Goal: Task Accomplishment & Management: Manage account settings

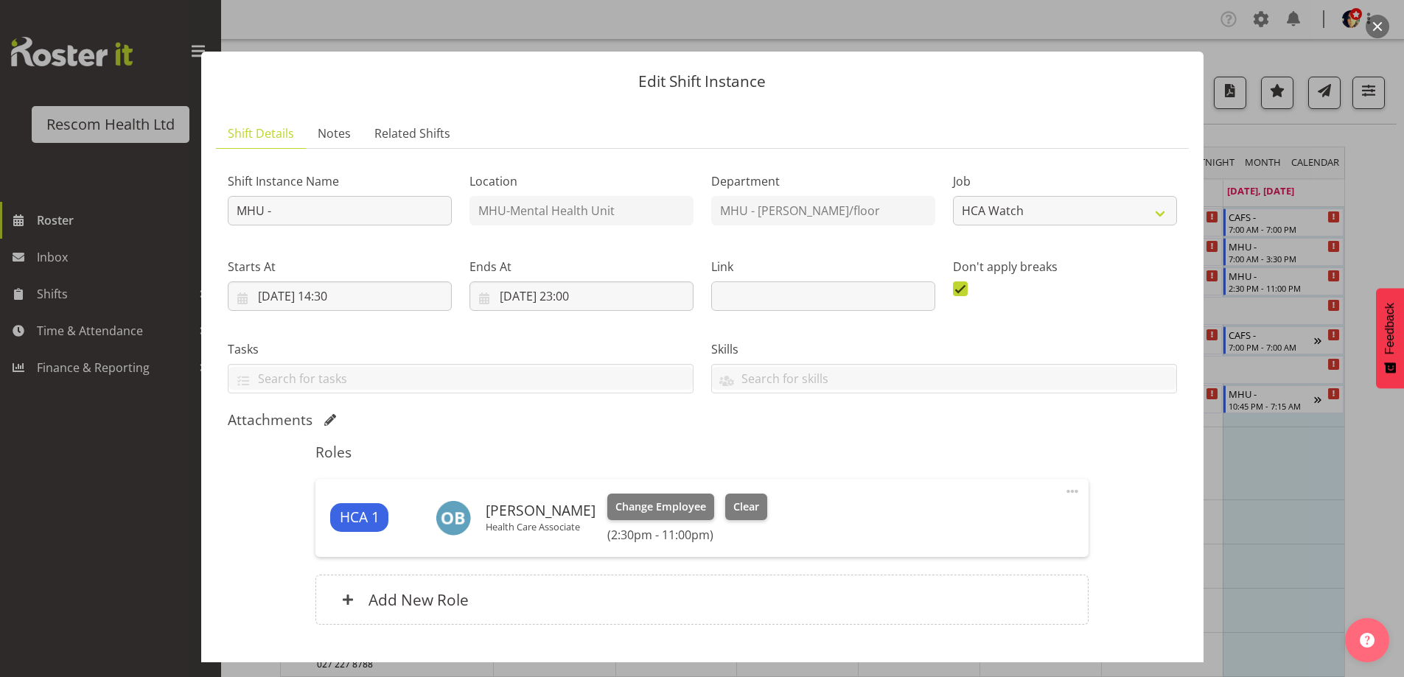
select select "4188"
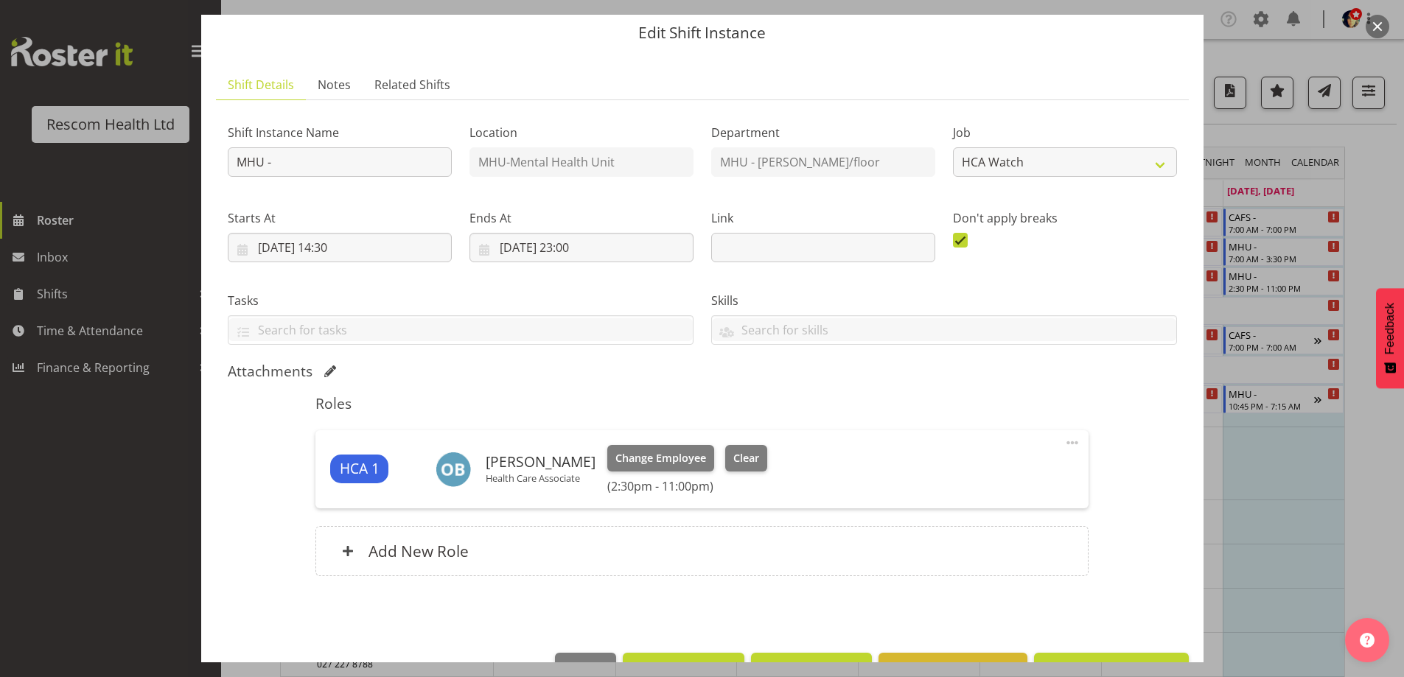
scroll to position [94, 0]
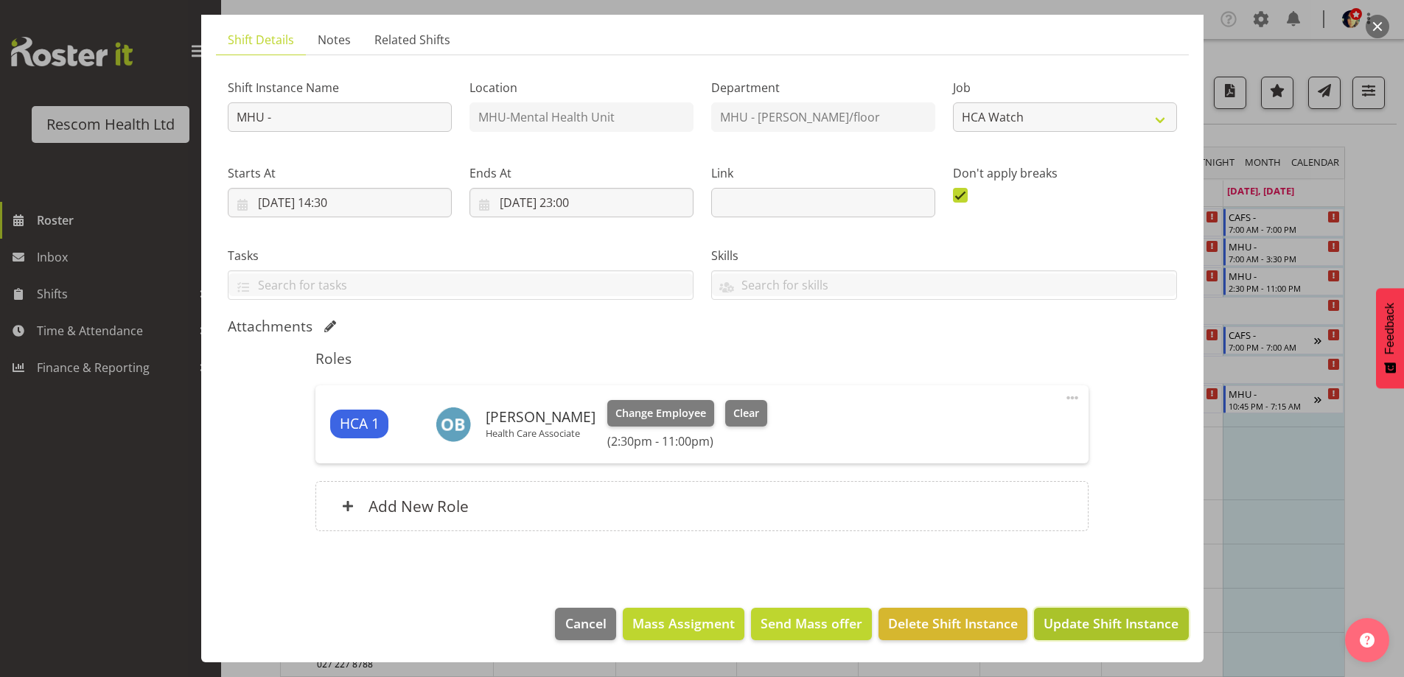
click at [1044, 621] on span "Update Shift Instance" at bounding box center [1111, 623] width 135 height 19
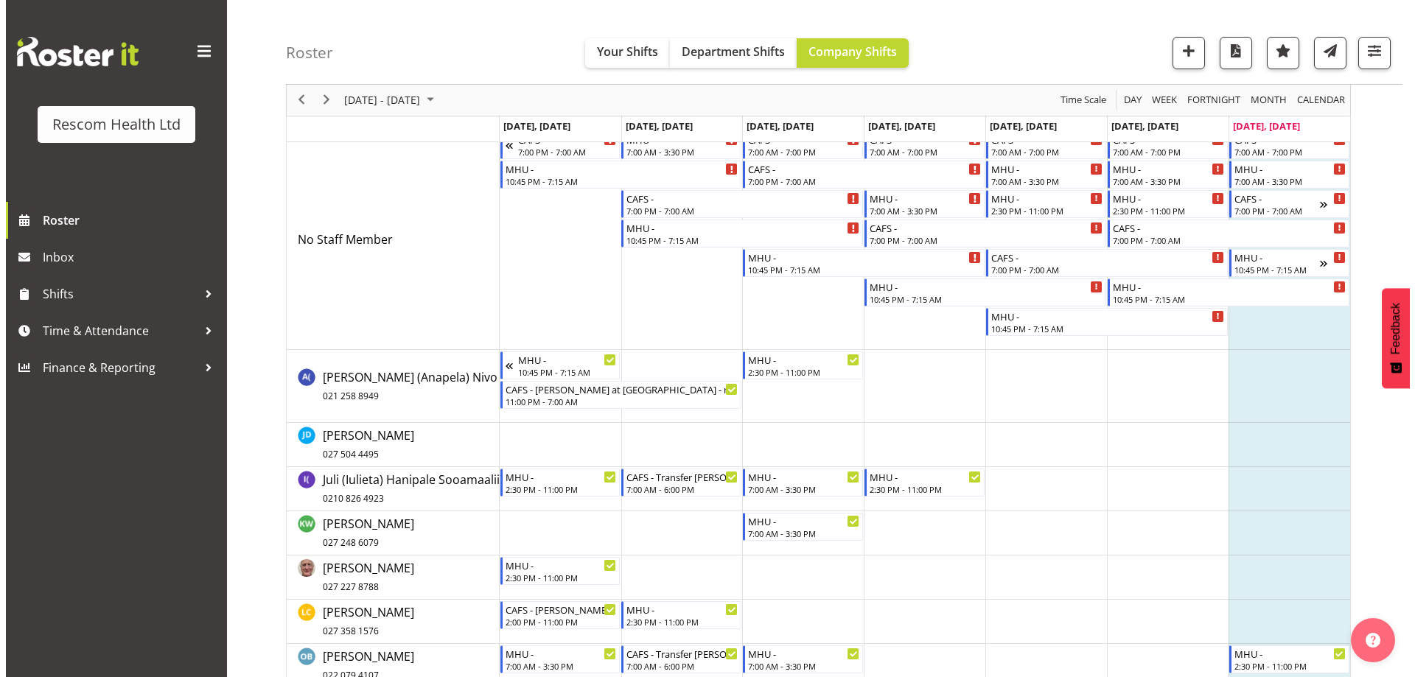
scroll to position [0, 0]
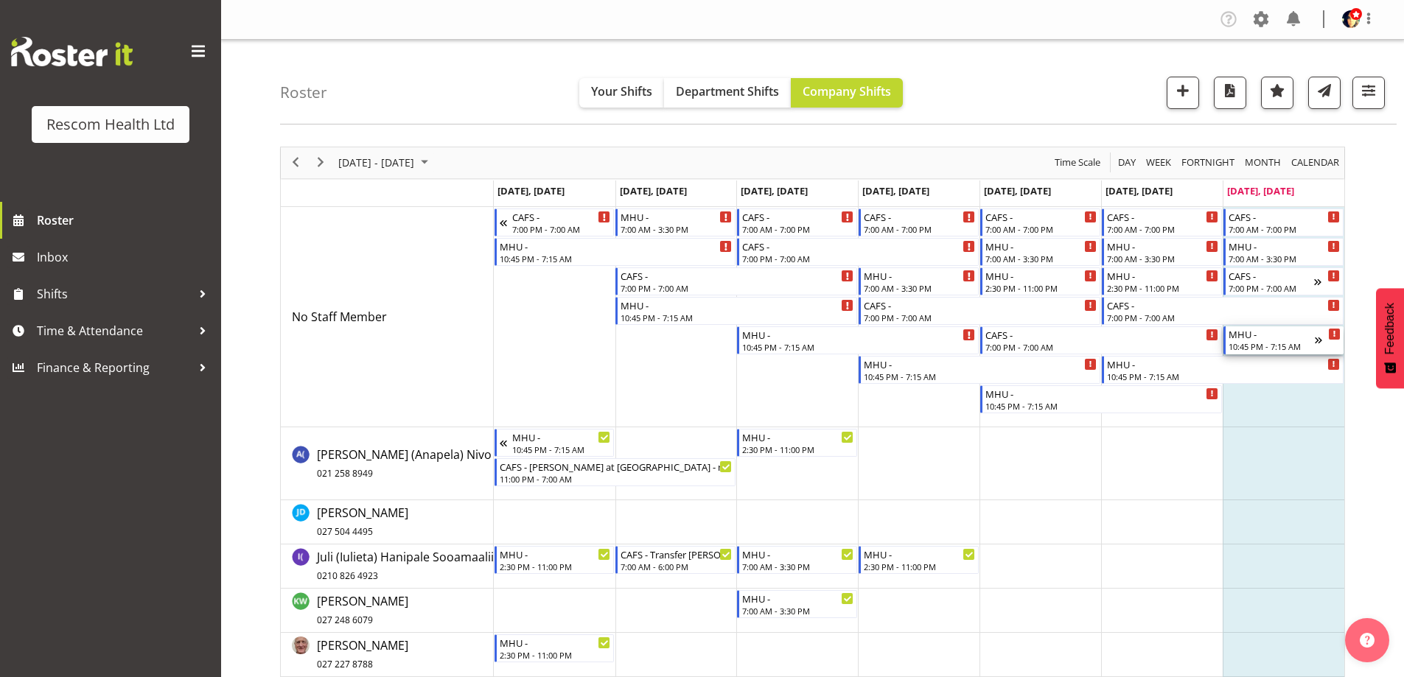
click at [1277, 346] on div "10:45 PM - 7:15 AM" at bounding box center [1272, 347] width 86 height 12
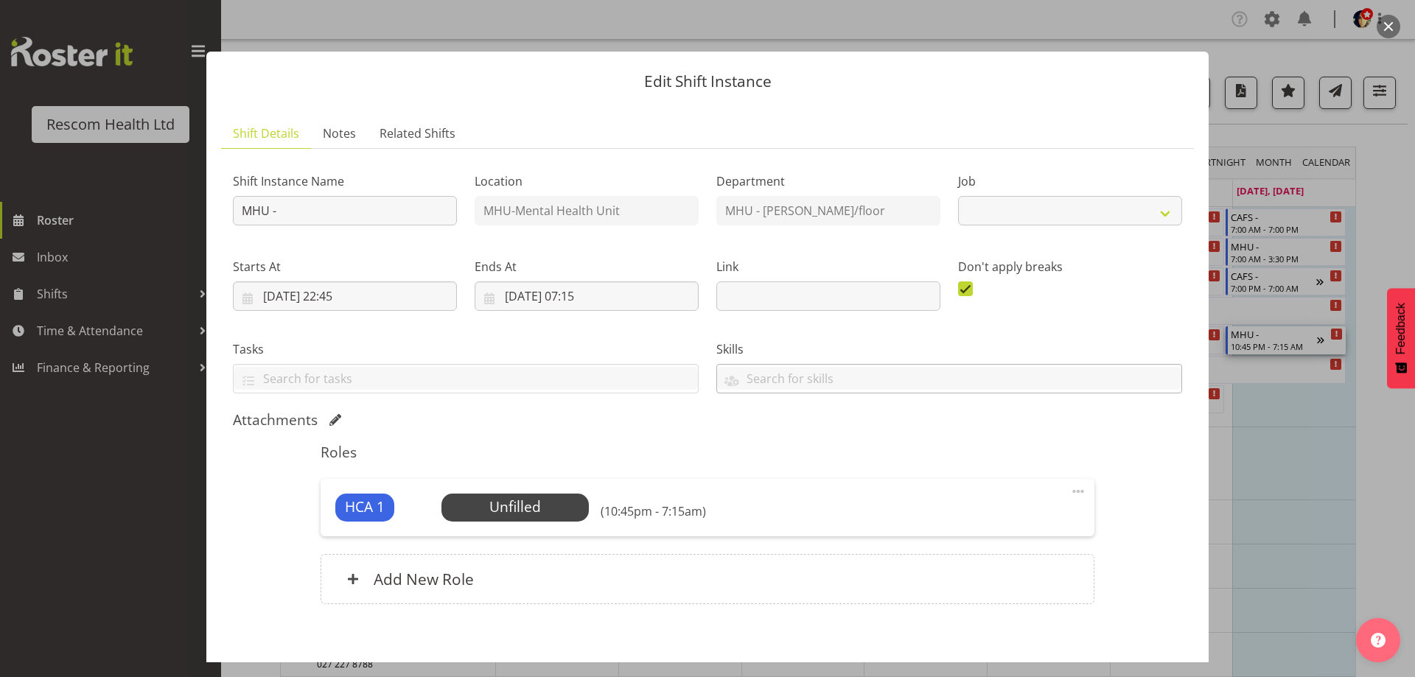
select select "4188"
click at [506, 506] on span "Select Employee" at bounding box center [515, 507] width 110 height 21
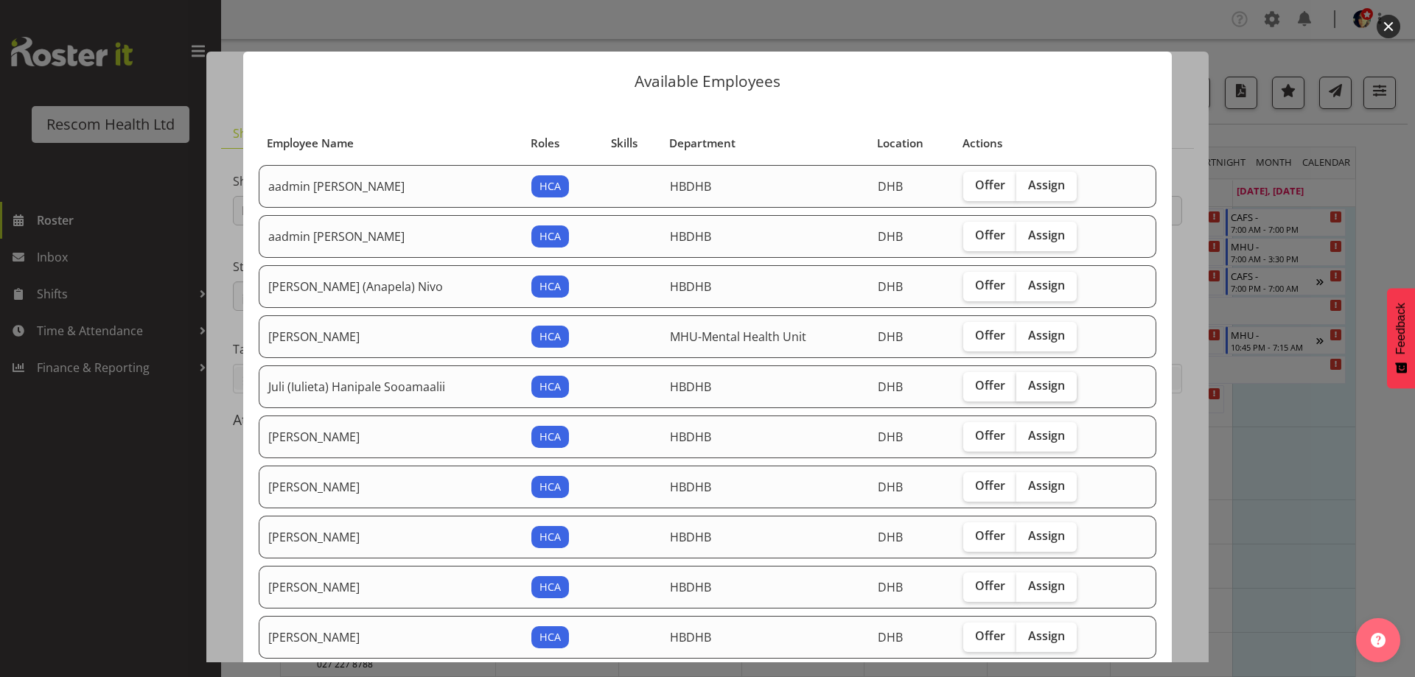
click at [1051, 381] on span "Assign" at bounding box center [1046, 385] width 37 height 15
click at [1026, 381] on input "Assign" at bounding box center [1021, 386] width 10 height 10
checkbox input "true"
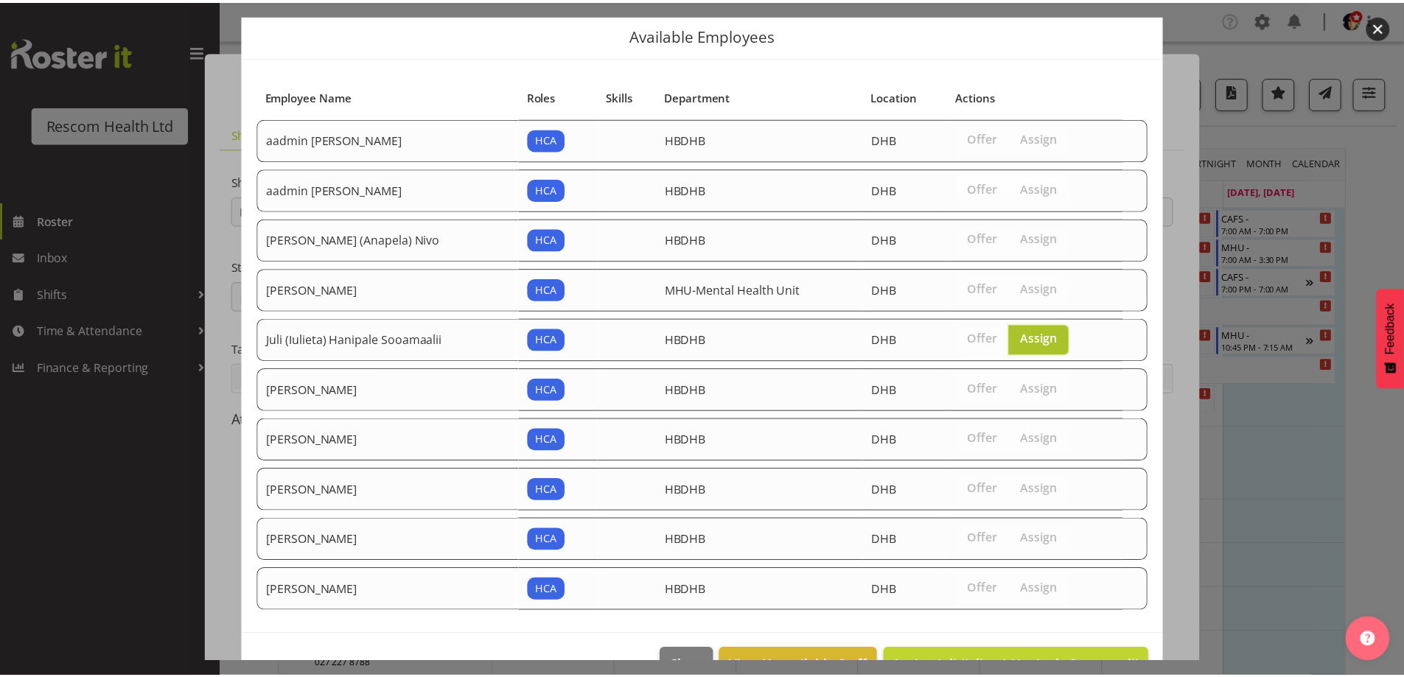
scroll to position [88, 0]
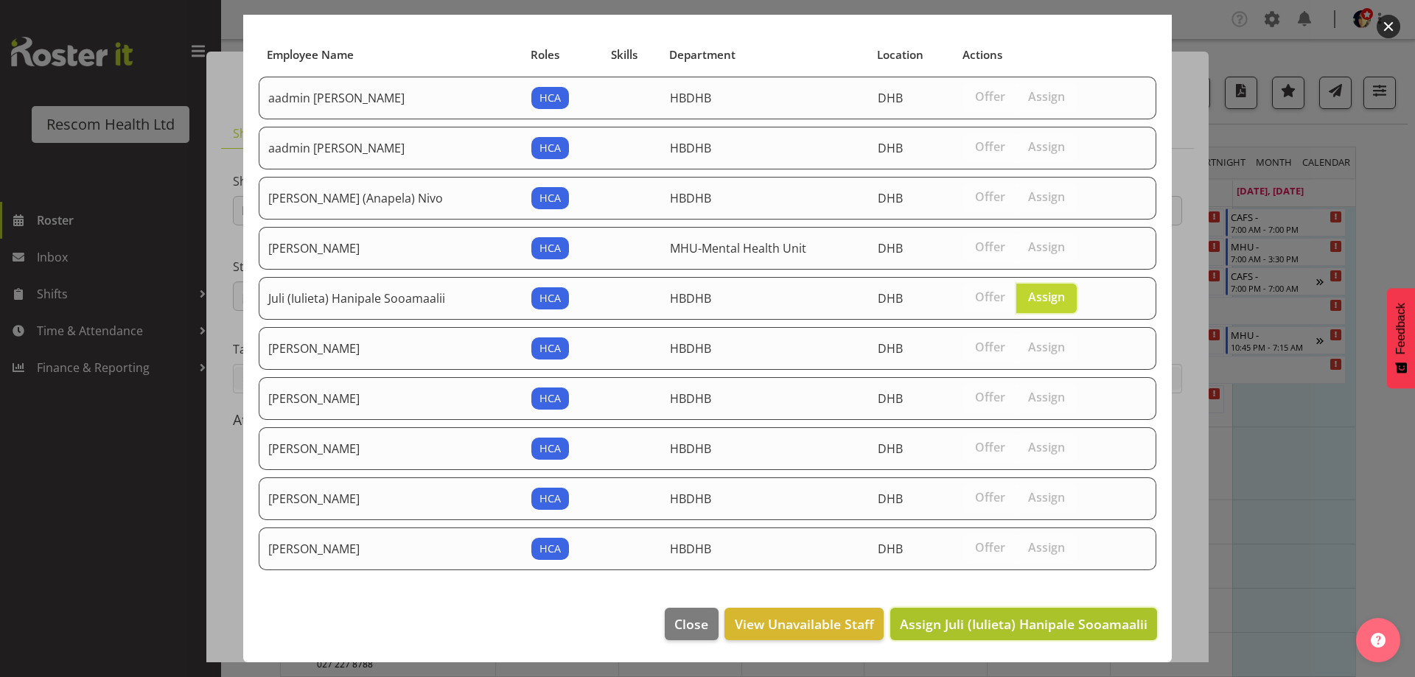
click at [1052, 619] on span "Assign Juli (Iulieta) Hanipale Sooamaalii" at bounding box center [1024, 624] width 248 height 18
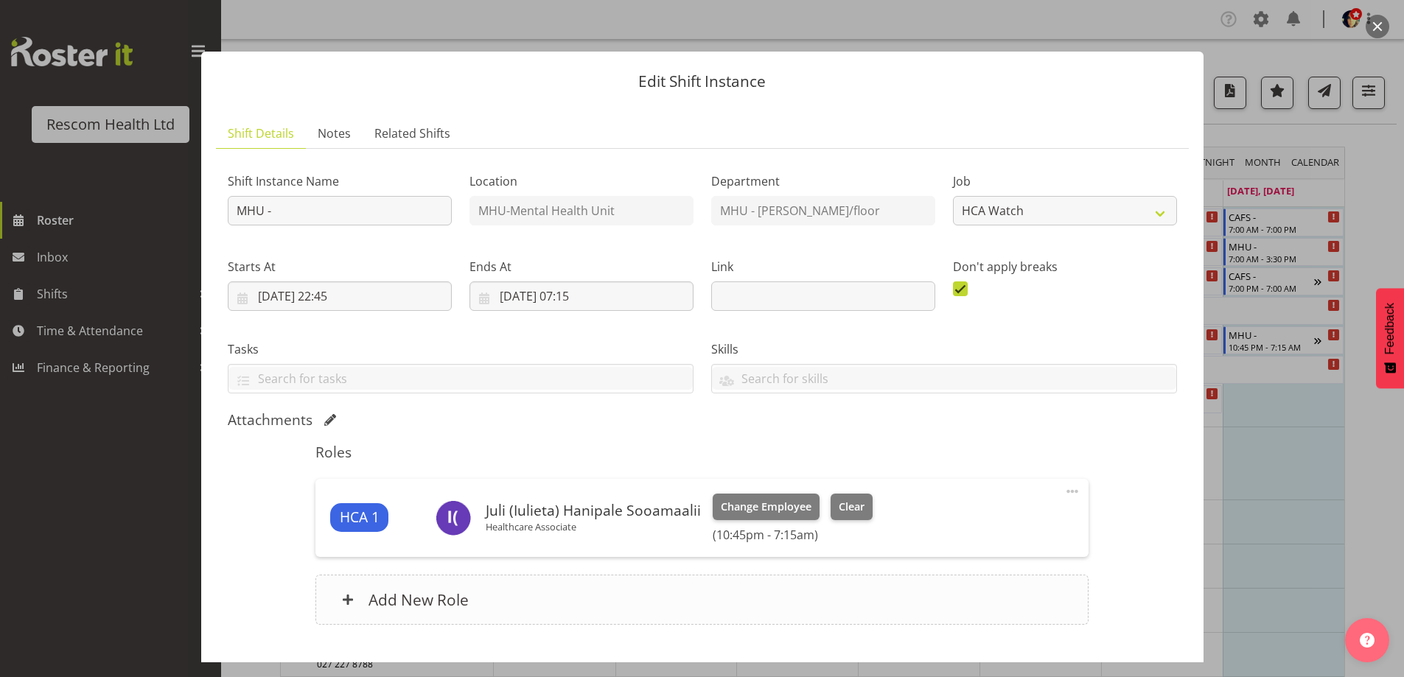
click at [439, 601] on h6 "Add New Role" at bounding box center [419, 599] width 100 height 19
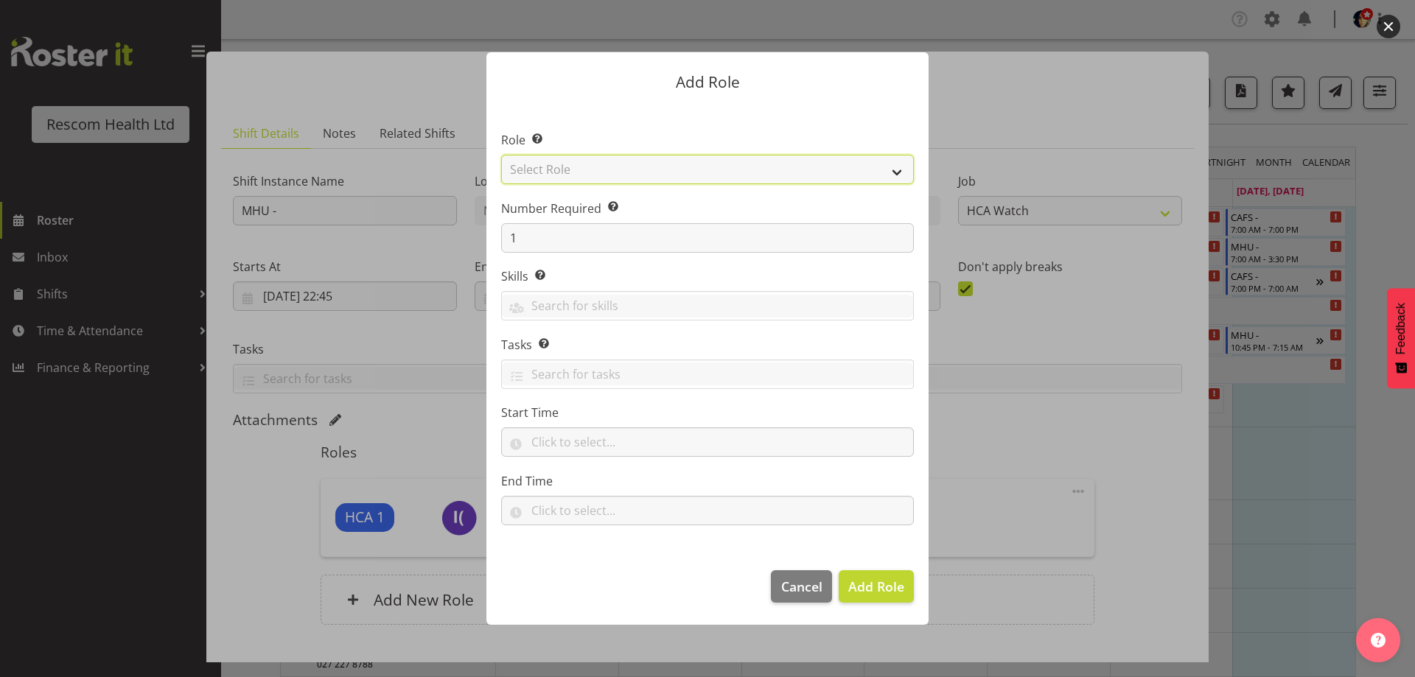
click at [646, 167] on select "Select Role HCA" at bounding box center [707, 169] width 413 height 29
select select "1100"
click at [501, 155] on select "Select Role HCA" at bounding box center [707, 169] width 413 height 29
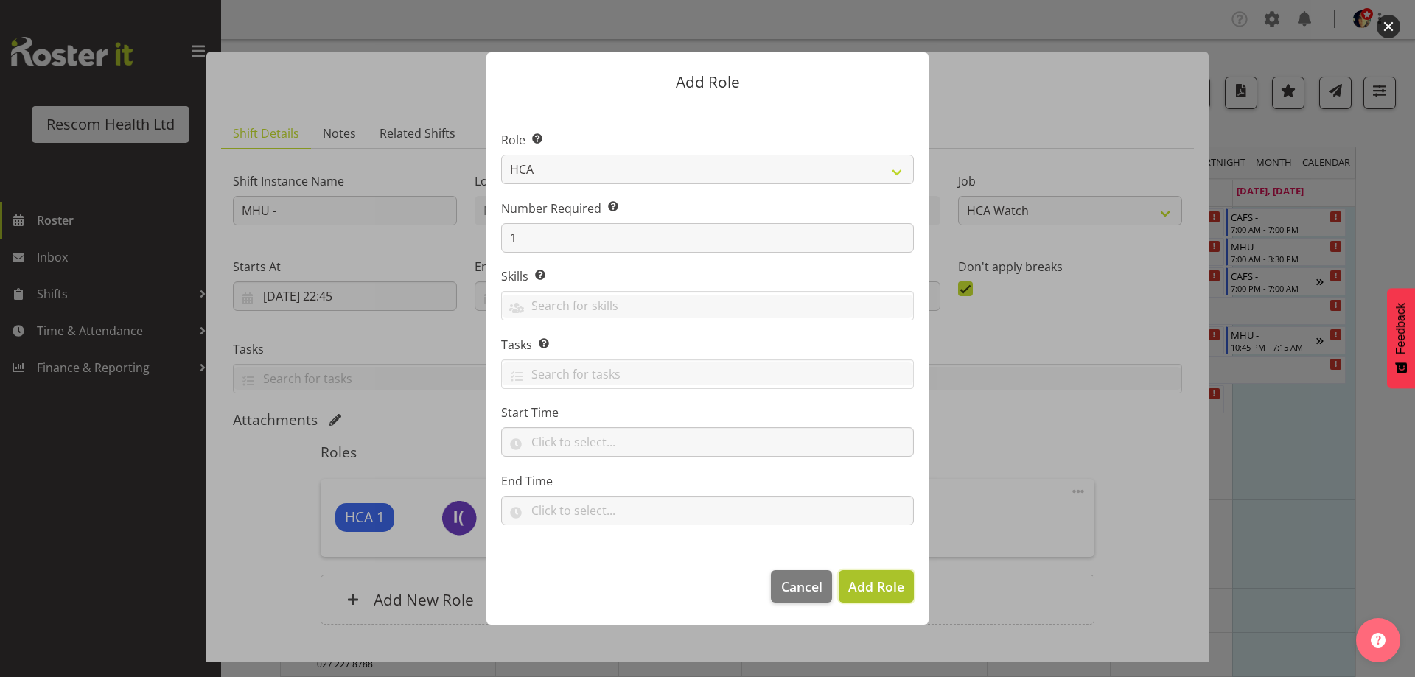
click at [862, 595] on span "Add Role" at bounding box center [876, 587] width 56 height 18
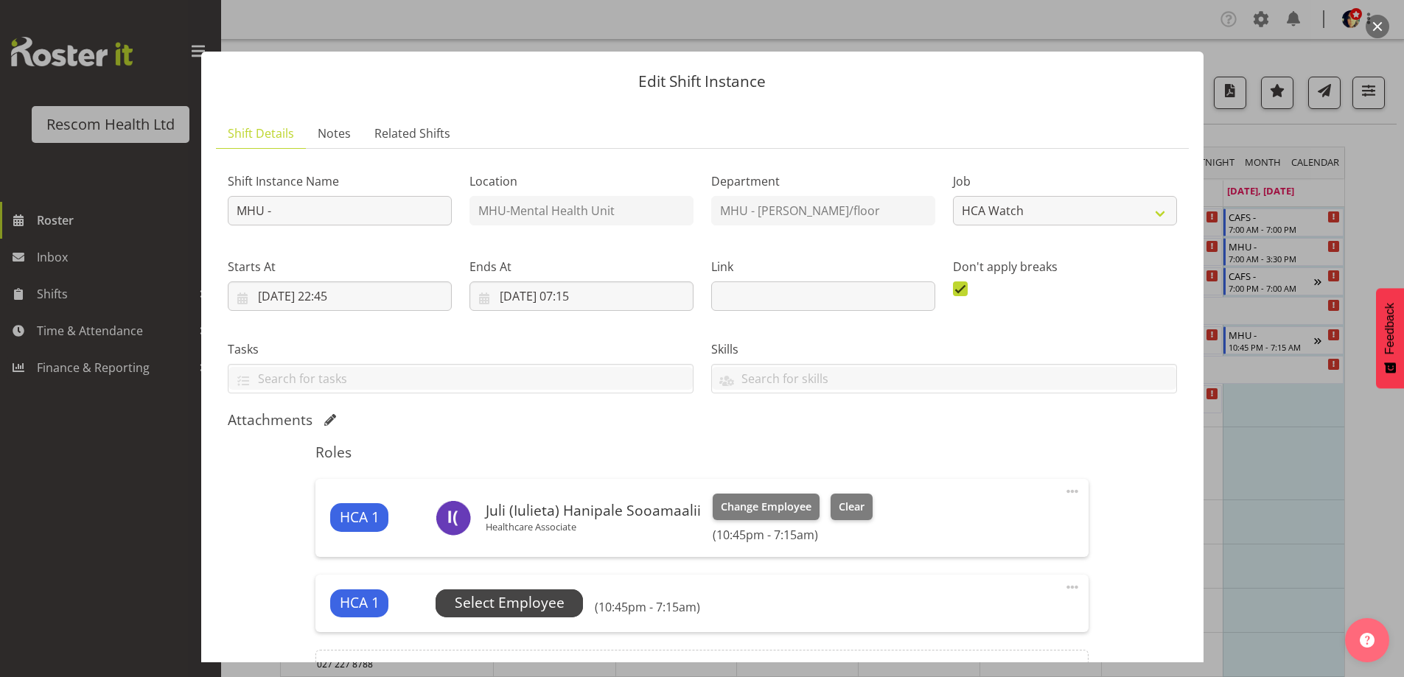
click at [520, 600] on span "Select Employee" at bounding box center [510, 603] width 110 height 21
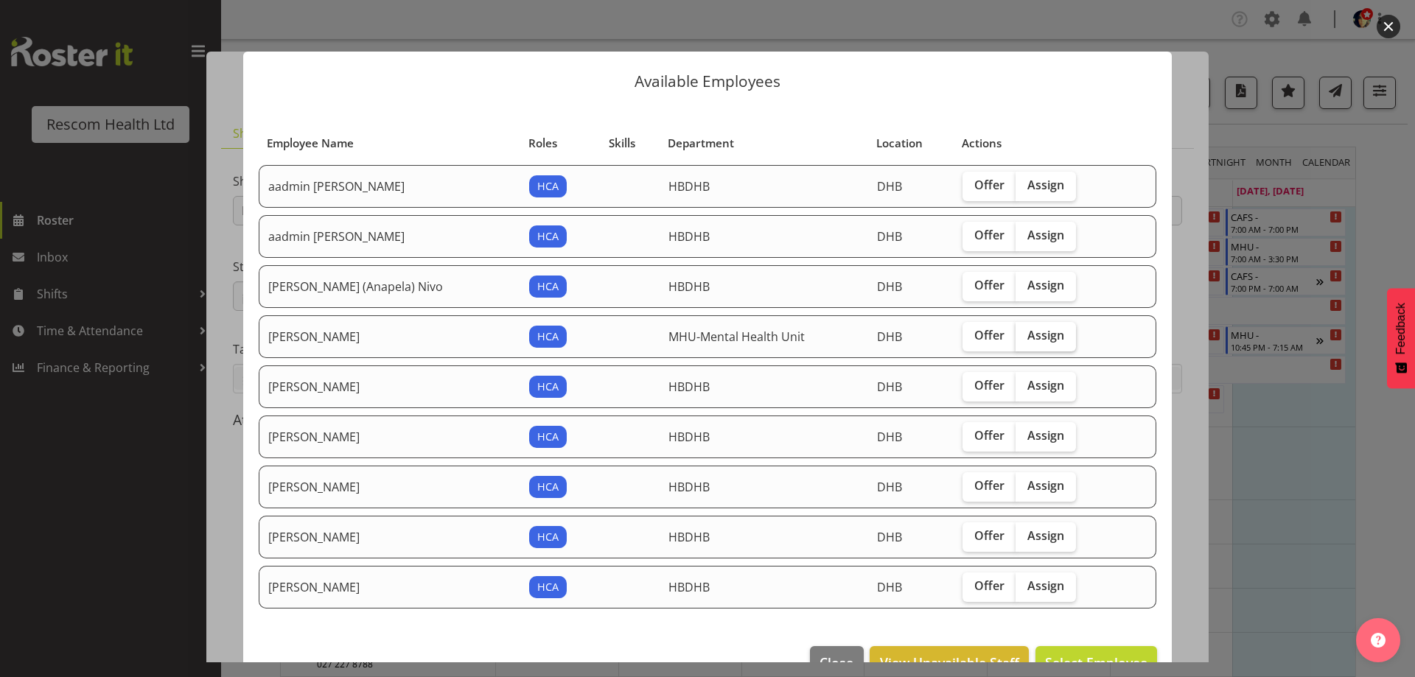
click at [1028, 340] on span "Assign" at bounding box center [1046, 335] width 37 height 15
click at [1016, 340] on input "Assign" at bounding box center [1021, 336] width 10 height 10
checkbox input "true"
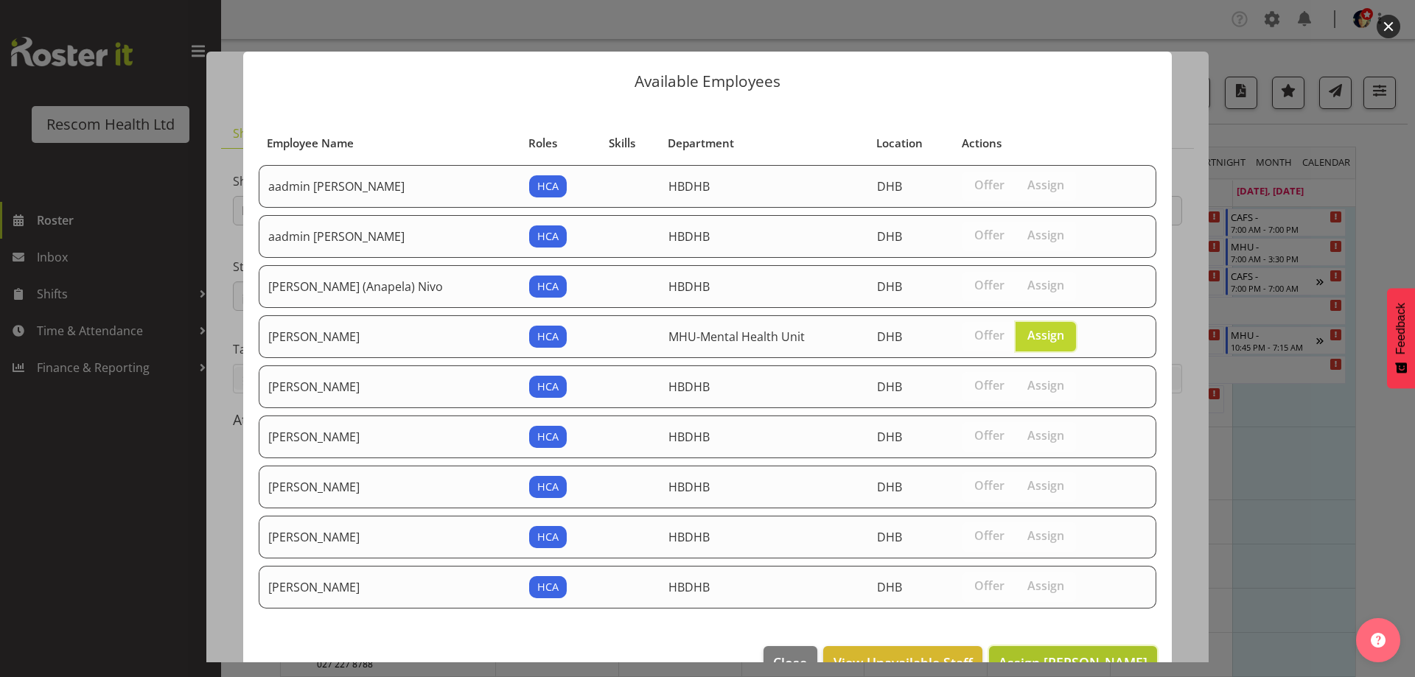
click at [1053, 655] on span "Assign [PERSON_NAME]" at bounding box center [1073, 663] width 149 height 18
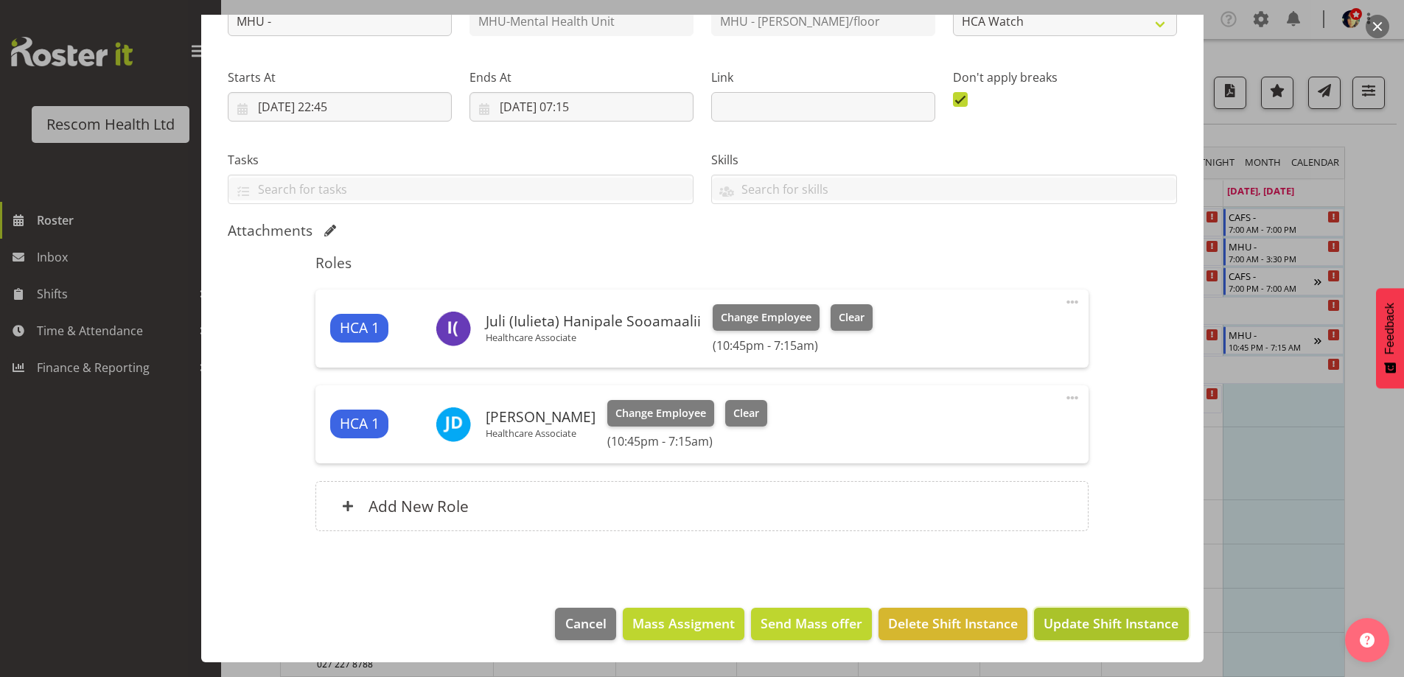
click at [1100, 618] on span "Update Shift Instance" at bounding box center [1111, 623] width 135 height 19
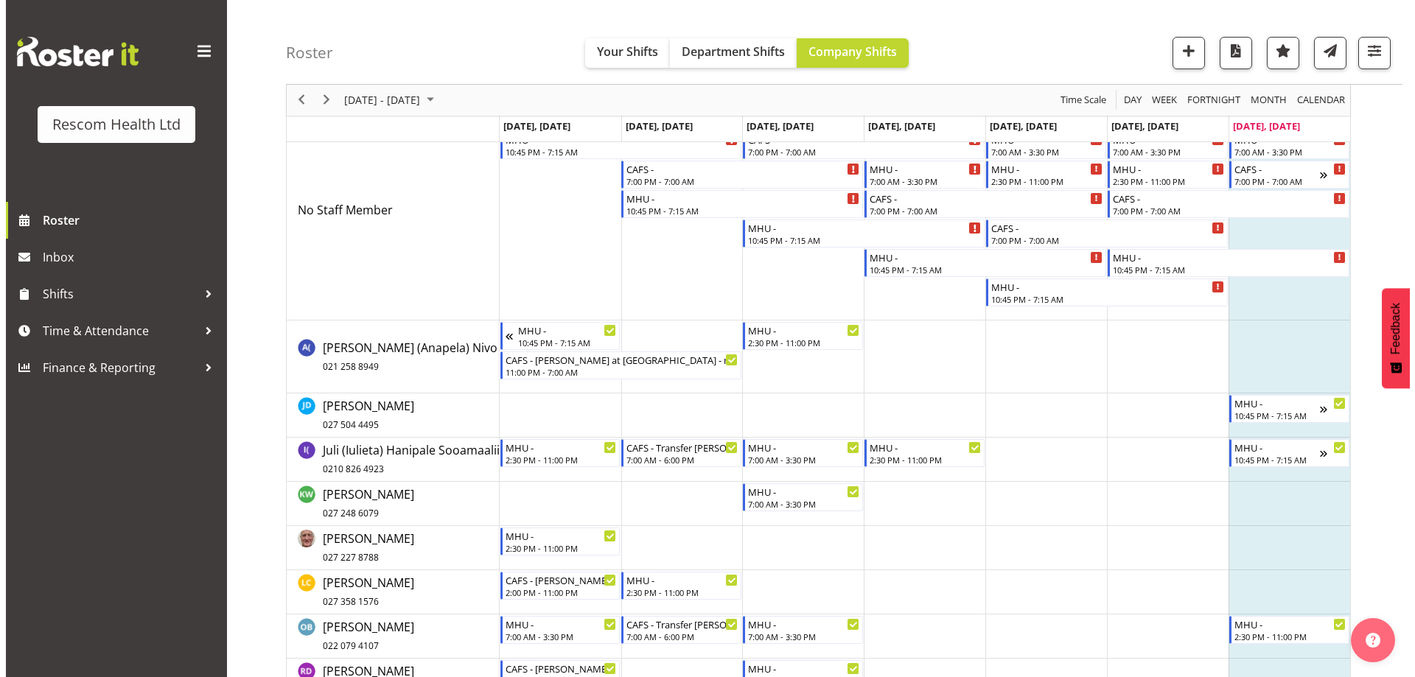
scroll to position [0, 0]
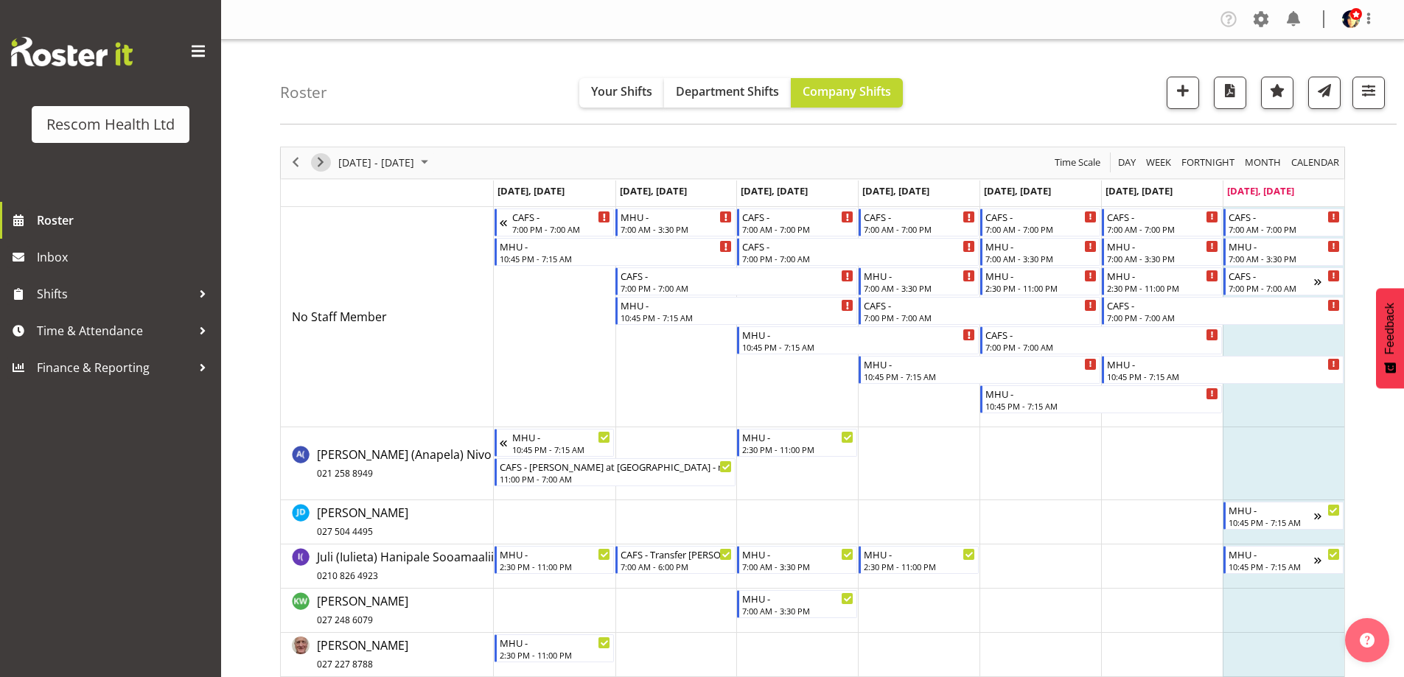
click at [318, 161] on span "Next" at bounding box center [321, 162] width 18 height 18
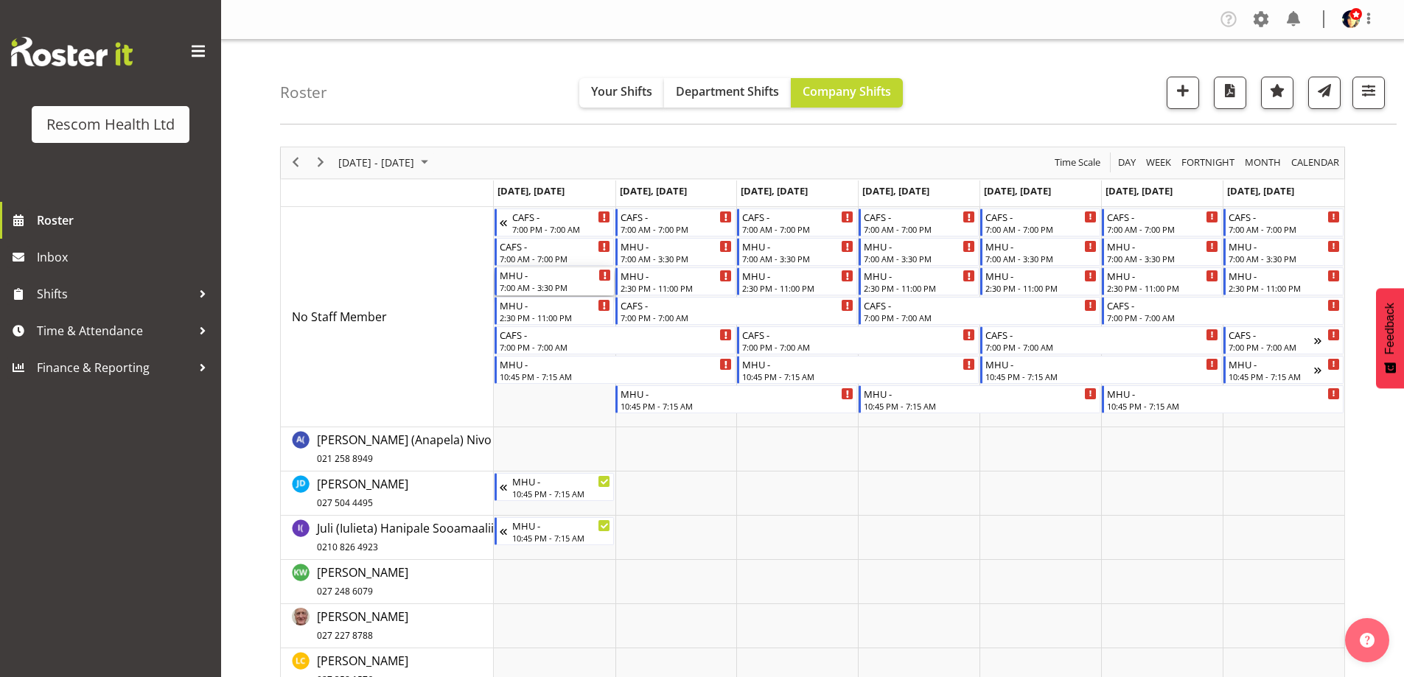
click at [559, 284] on div "7:00 AM - 3:30 PM" at bounding box center [556, 288] width 112 height 12
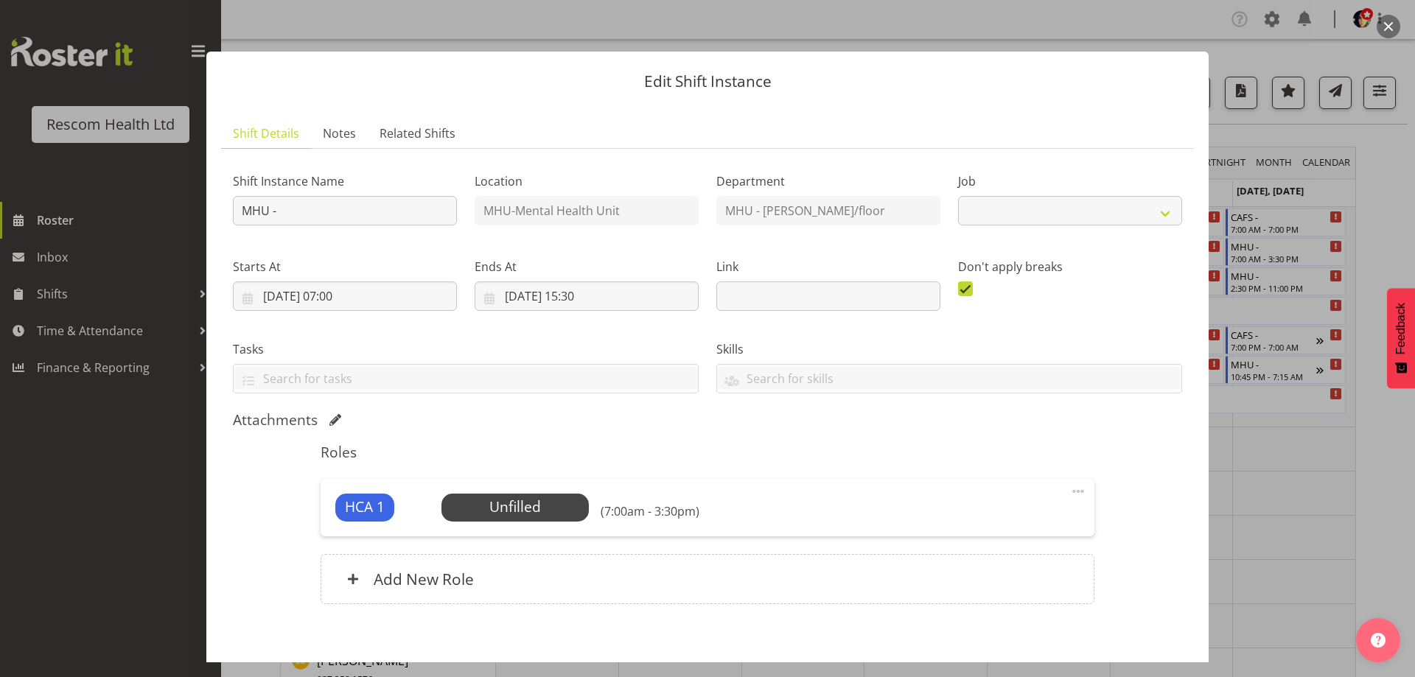
select select "4188"
click at [506, 514] on span "Select Employee" at bounding box center [515, 507] width 110 height 21
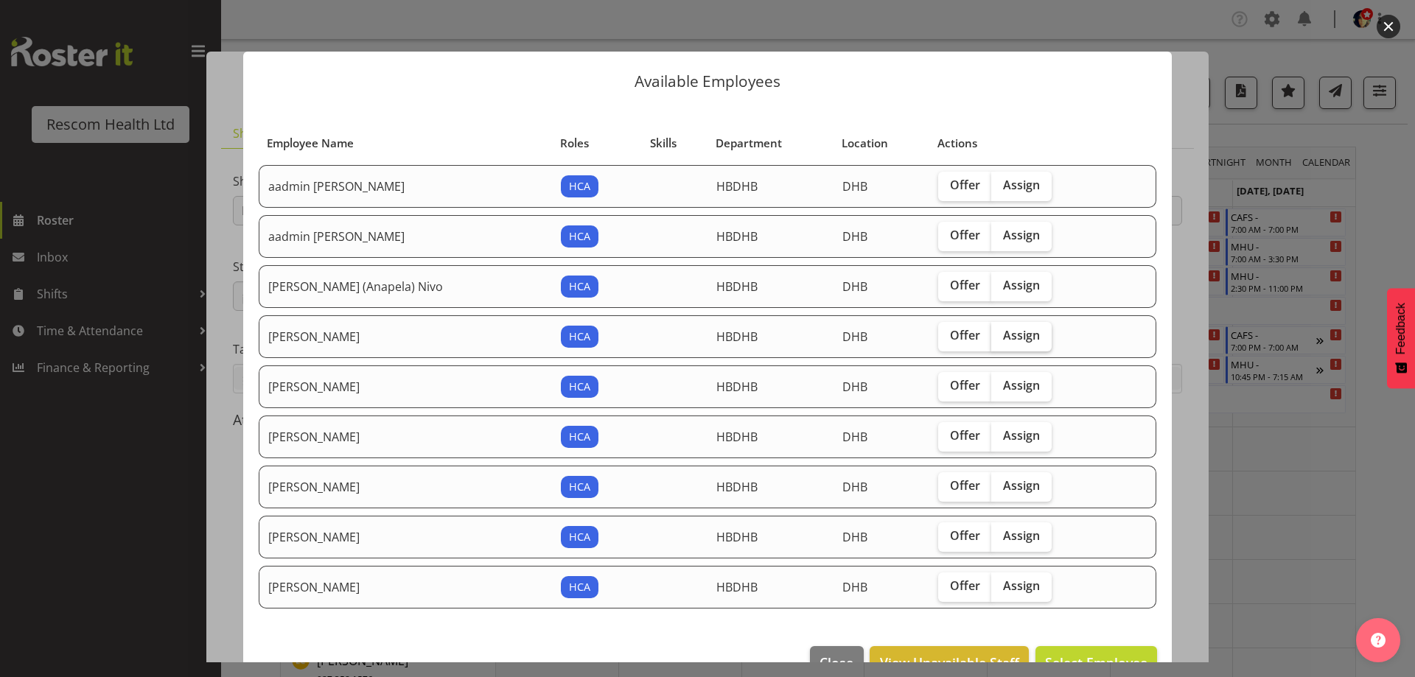
click at [1003, 333] on span "Assign" at bounding box center [1021, 335] width 37 height 15
click at [991, 333] on input "Assign" at bounding box center [996, 336] width 10 height 10
checkbox input "true"
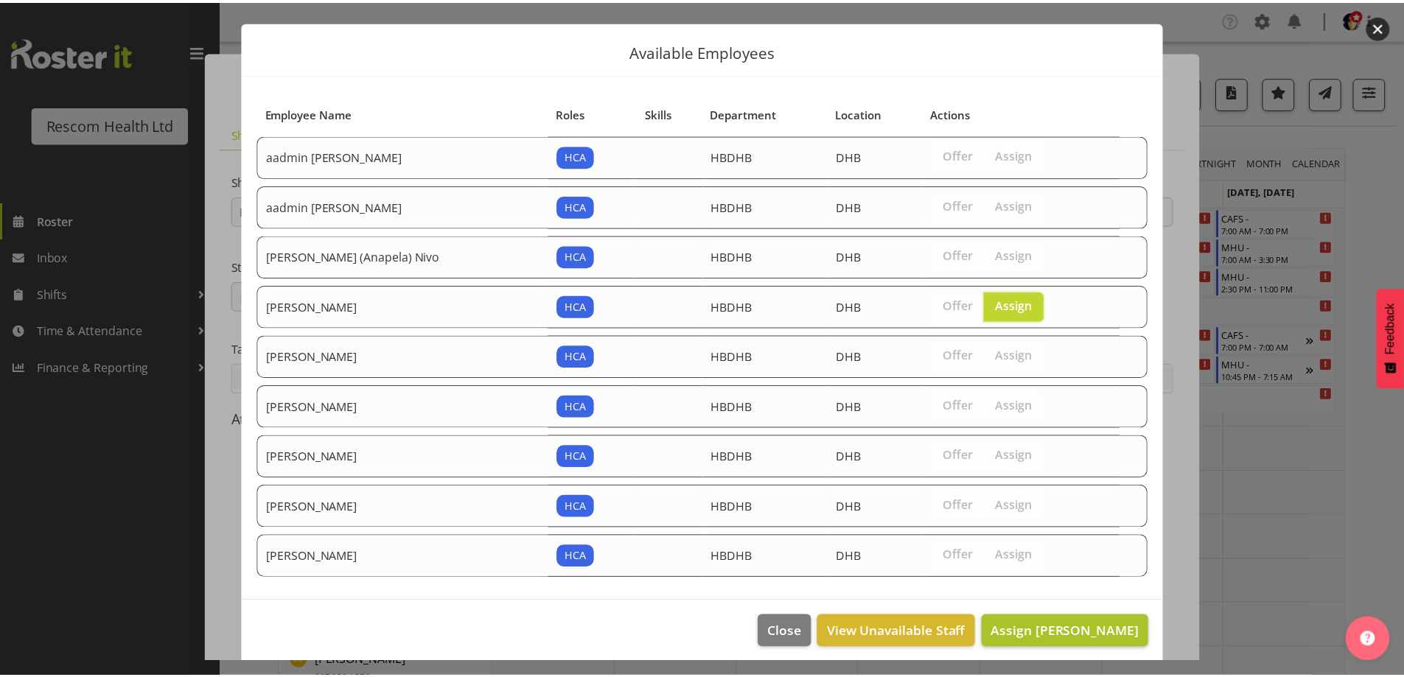
scroll to position [38, 0]
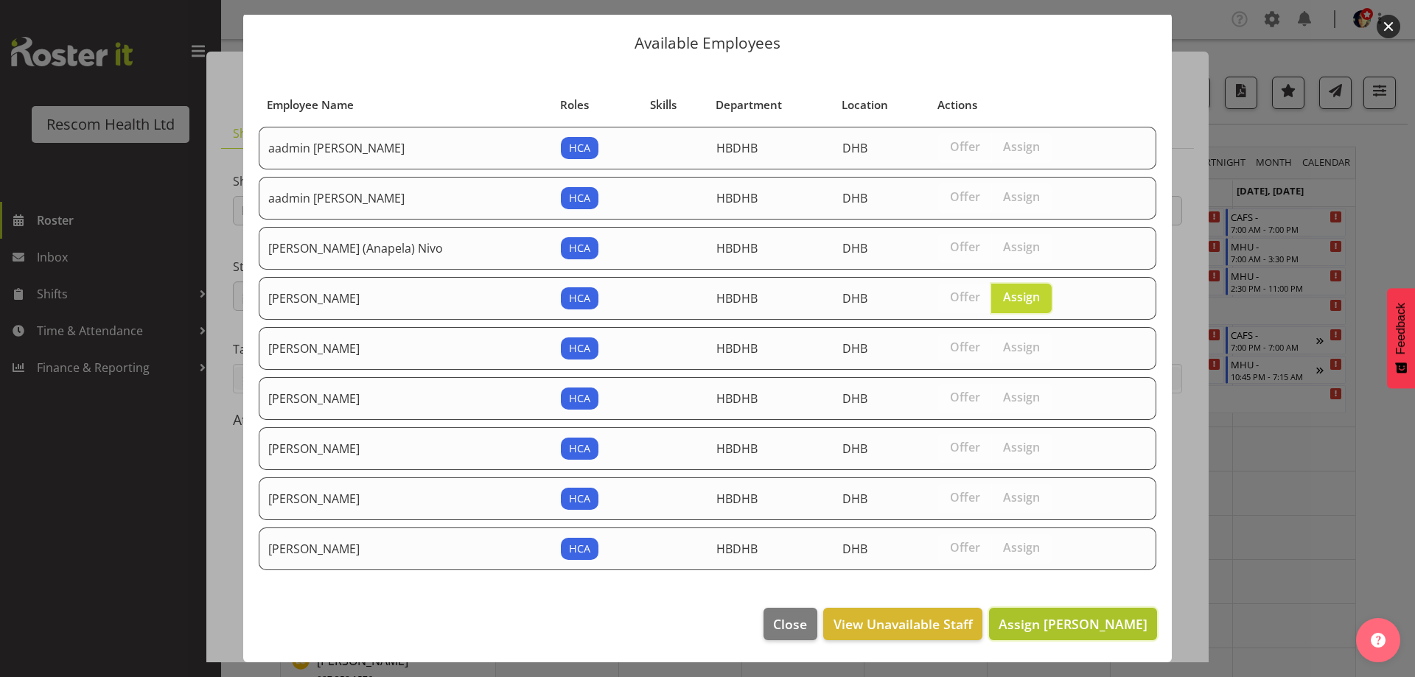
click at [1086, 621] on span "Assign [PERSON_NAME]" at bounding box center [1073, 624] width 149 height 18
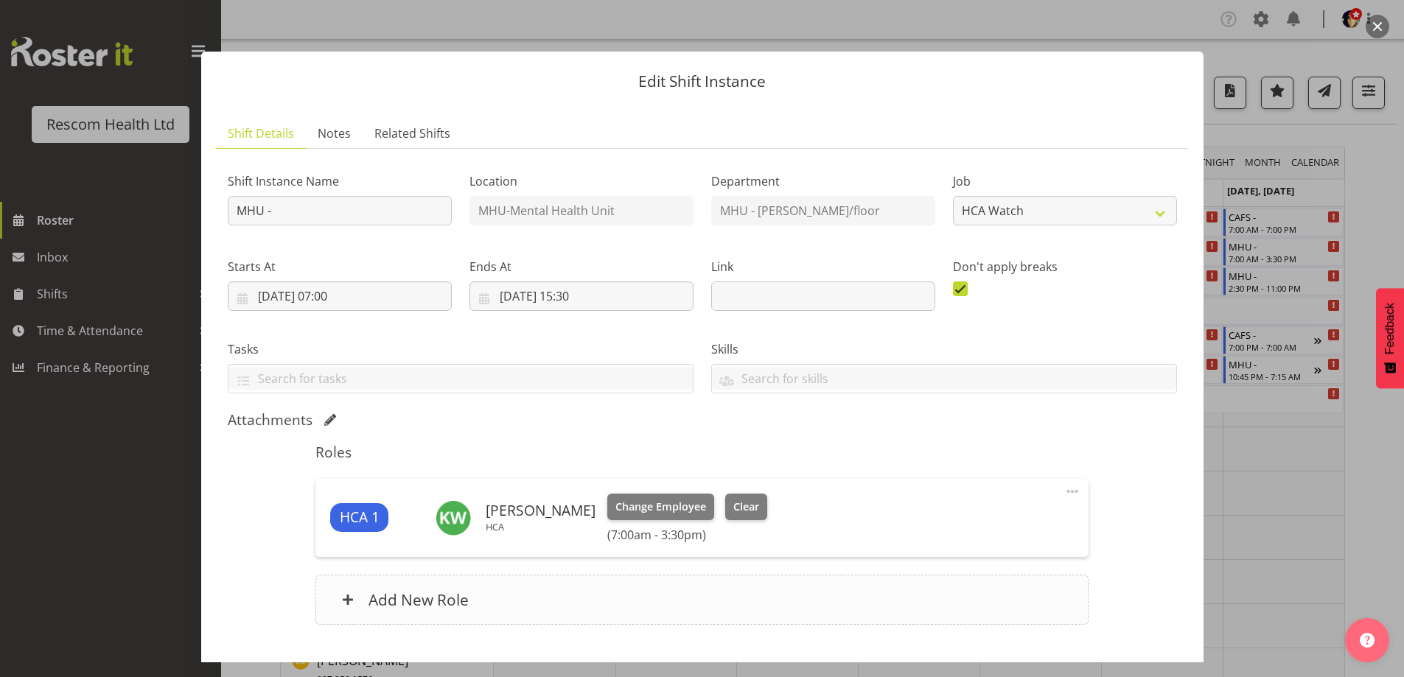
click at [422, 593] on h6 "Add New Role" at bounding box center [419, 599] width 100 height 19
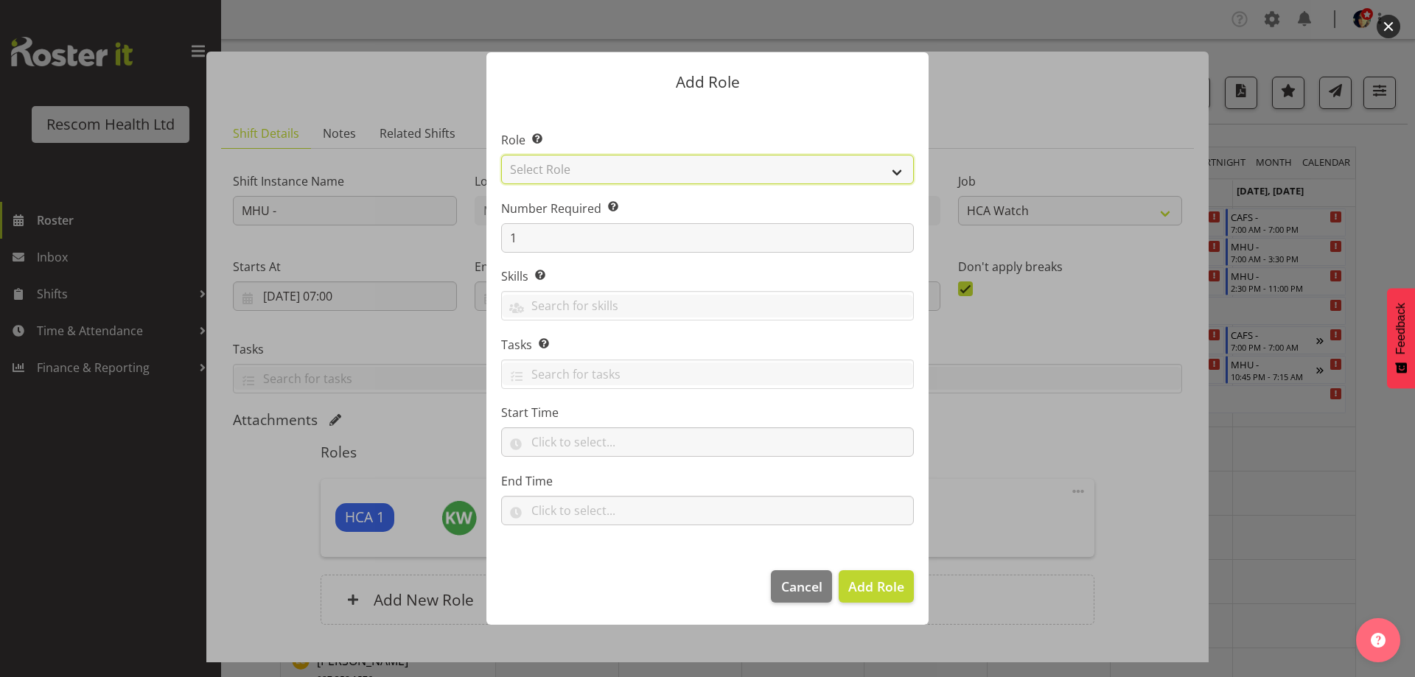
click at [571, 175] on select "Select Role HCA" at bounding box center [707, 169] width 413 height 29
select select "1100"
click at [501, 155] on select "Select Role HCA" at bounding box center [707, 169] width 413 height 29
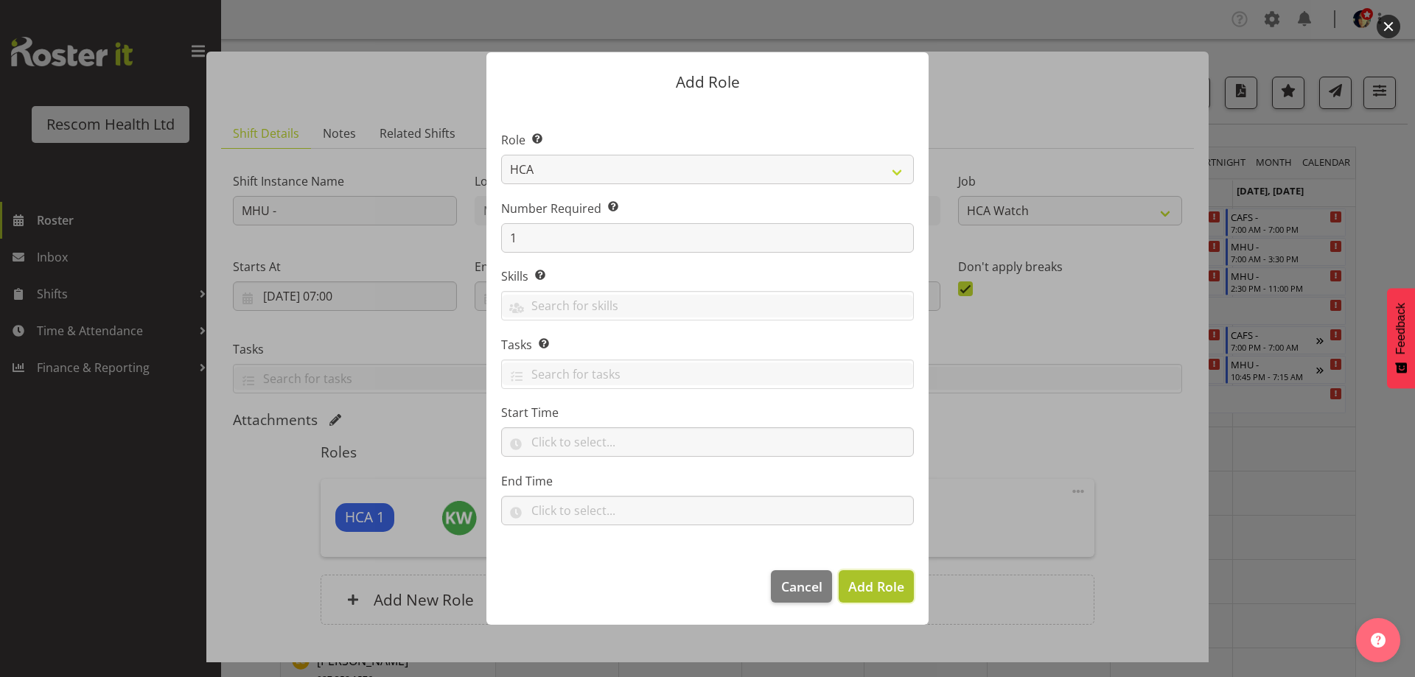
click at [894, 591] on span "Add Role" at bounding box center [876, 587] width 56 height 18
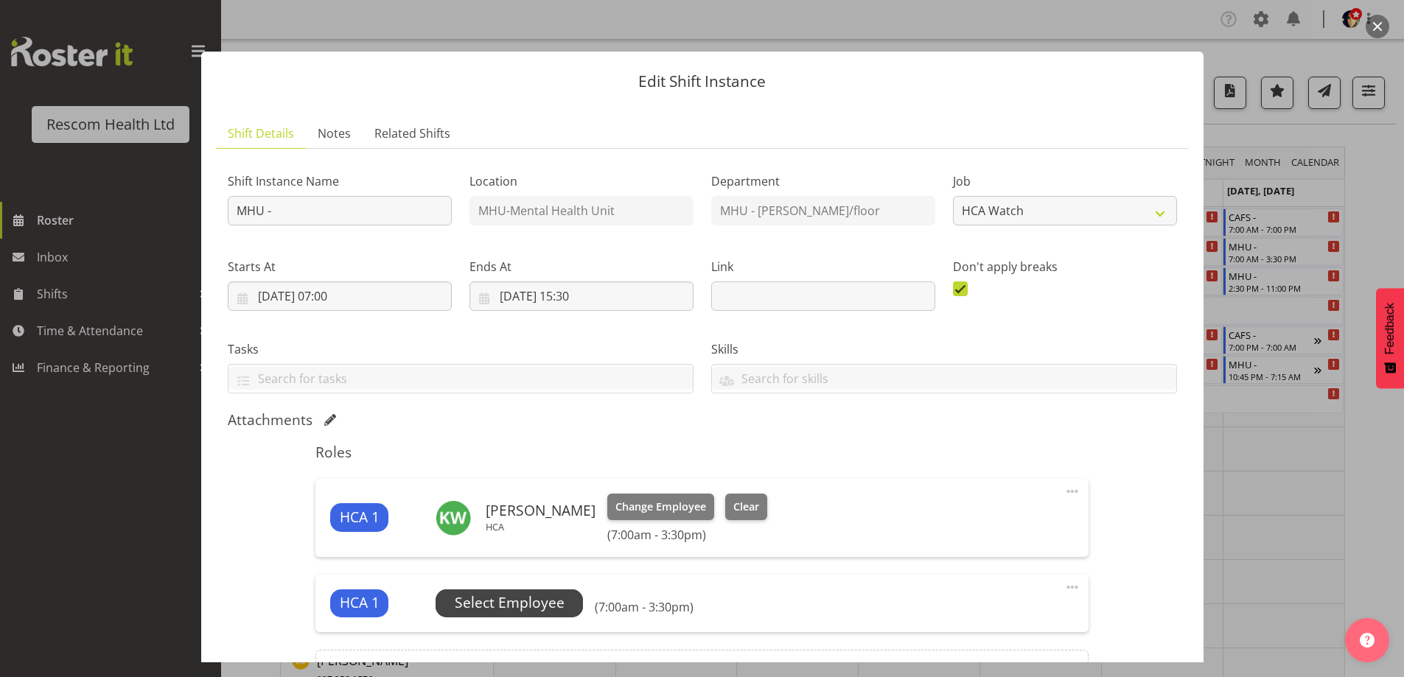
click at [469, 599] on span "Select Employee" at bounding box center [510, 603] width 110 height 21
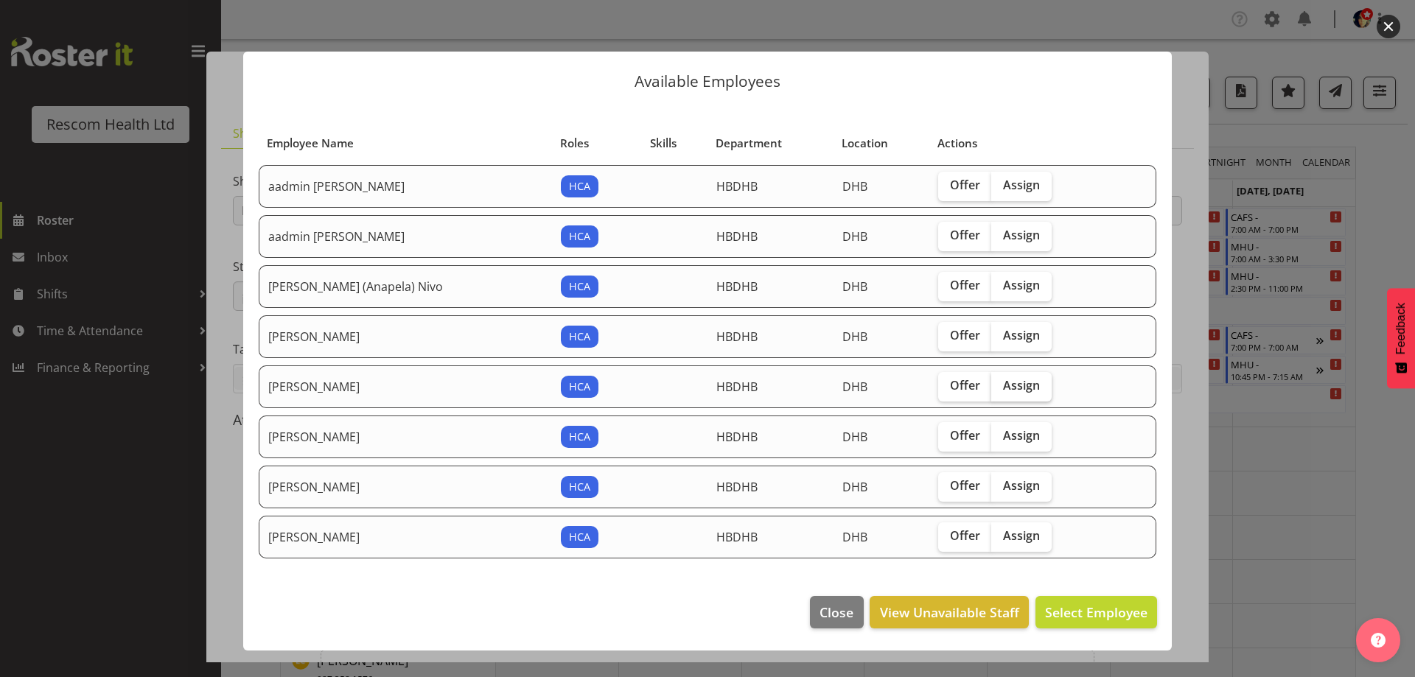
drag, startPoint x: 986, startPoint y: 391, endPoint x: 994, endPoint y: 392, distance: 7.5
click at [1003, 391] on span "Assign" at bounding box center [1021, 385] width 37 height 15
click at [991, 391] on input "Assign" at bounding box center [996, 386] width 10 height 10
checkbox input "true"
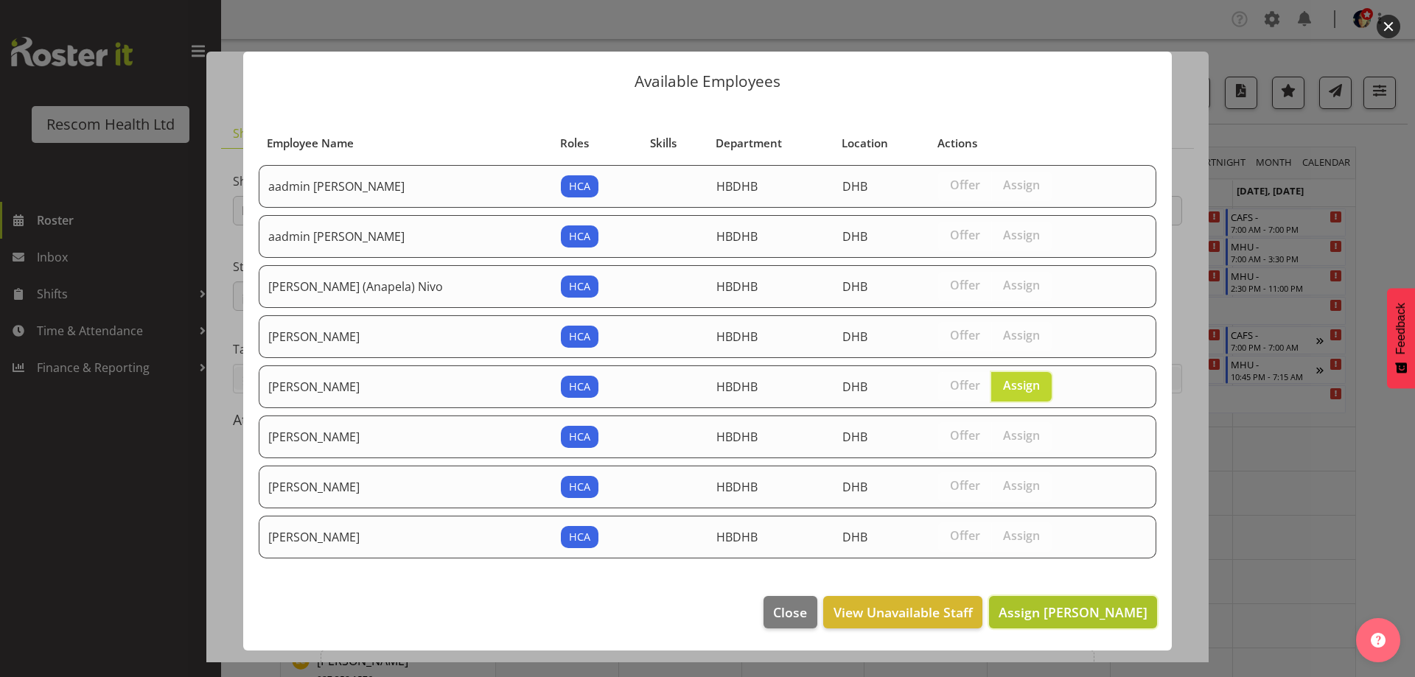
click at [1114, 612] on span "Assign [PERSON_NAME]" at bounding box center [1073, 613] width 149 height 18
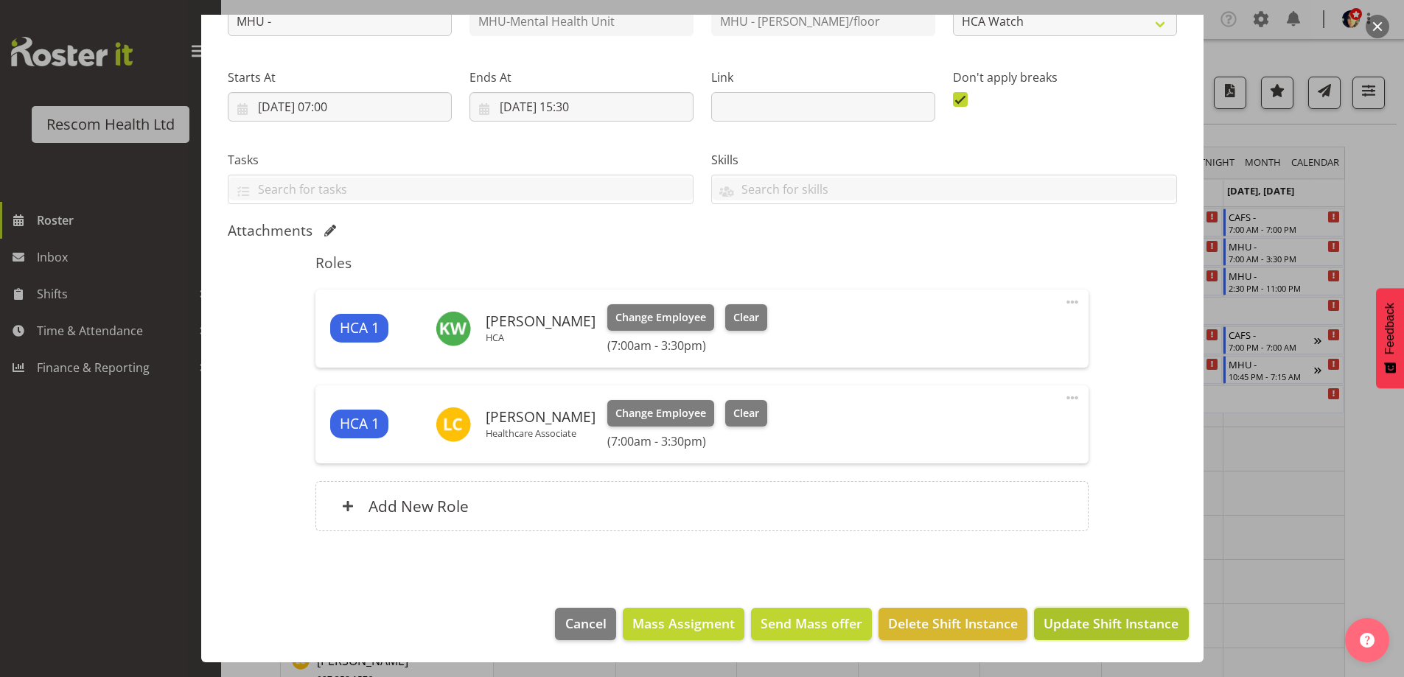
click at [1113, 613] on button "Update Shift Instance" at bounding box center [1111, 624] width 154 height 32
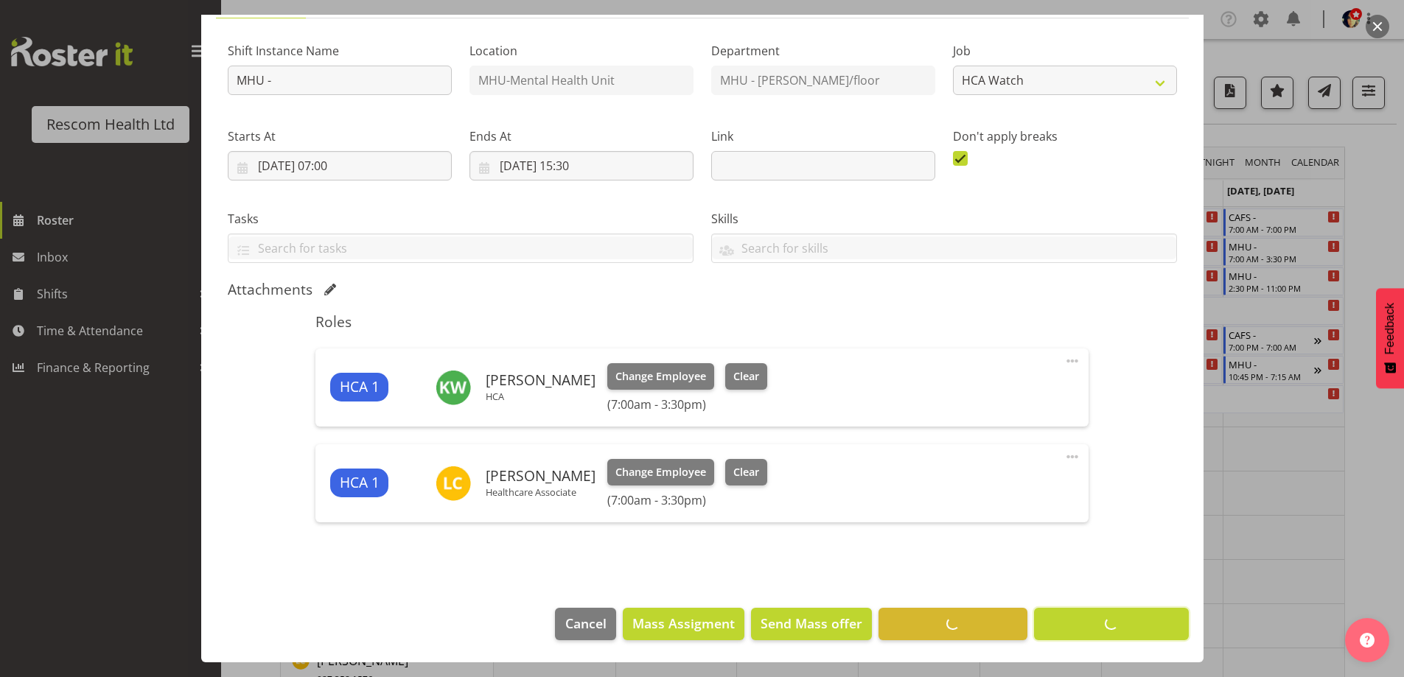
scroll to position [130, 0]
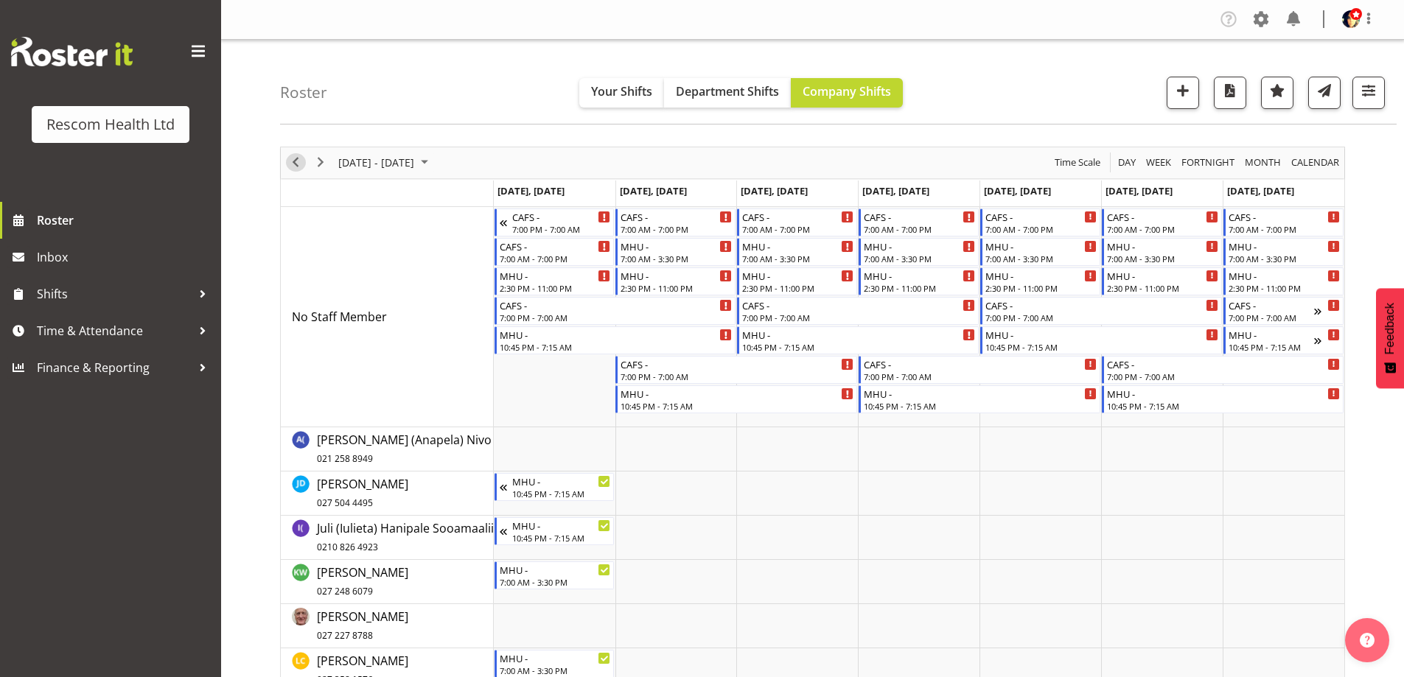
click at [296, 159] on span "Previous" at bounding box center [296, 162] width 18 height 18
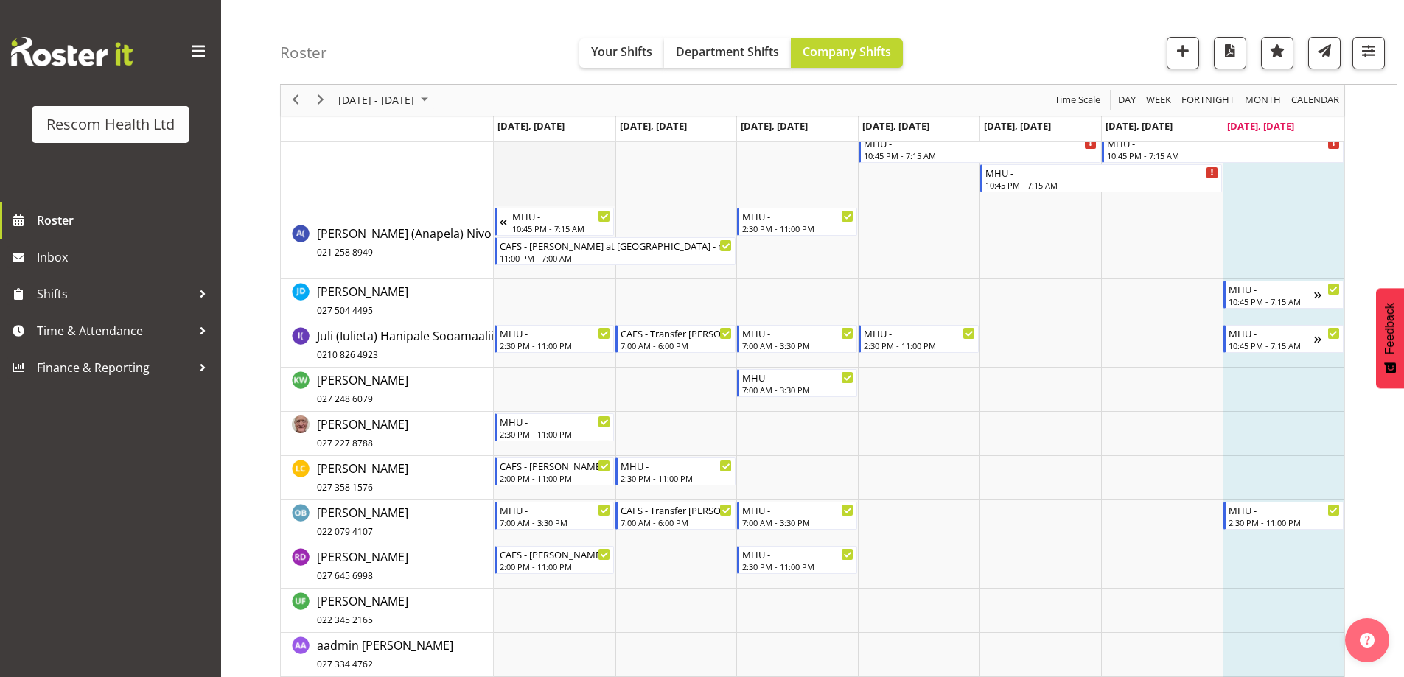
scroll to position [295, 0]
